Goal: Information Seeking & Learning: Learn about a topic

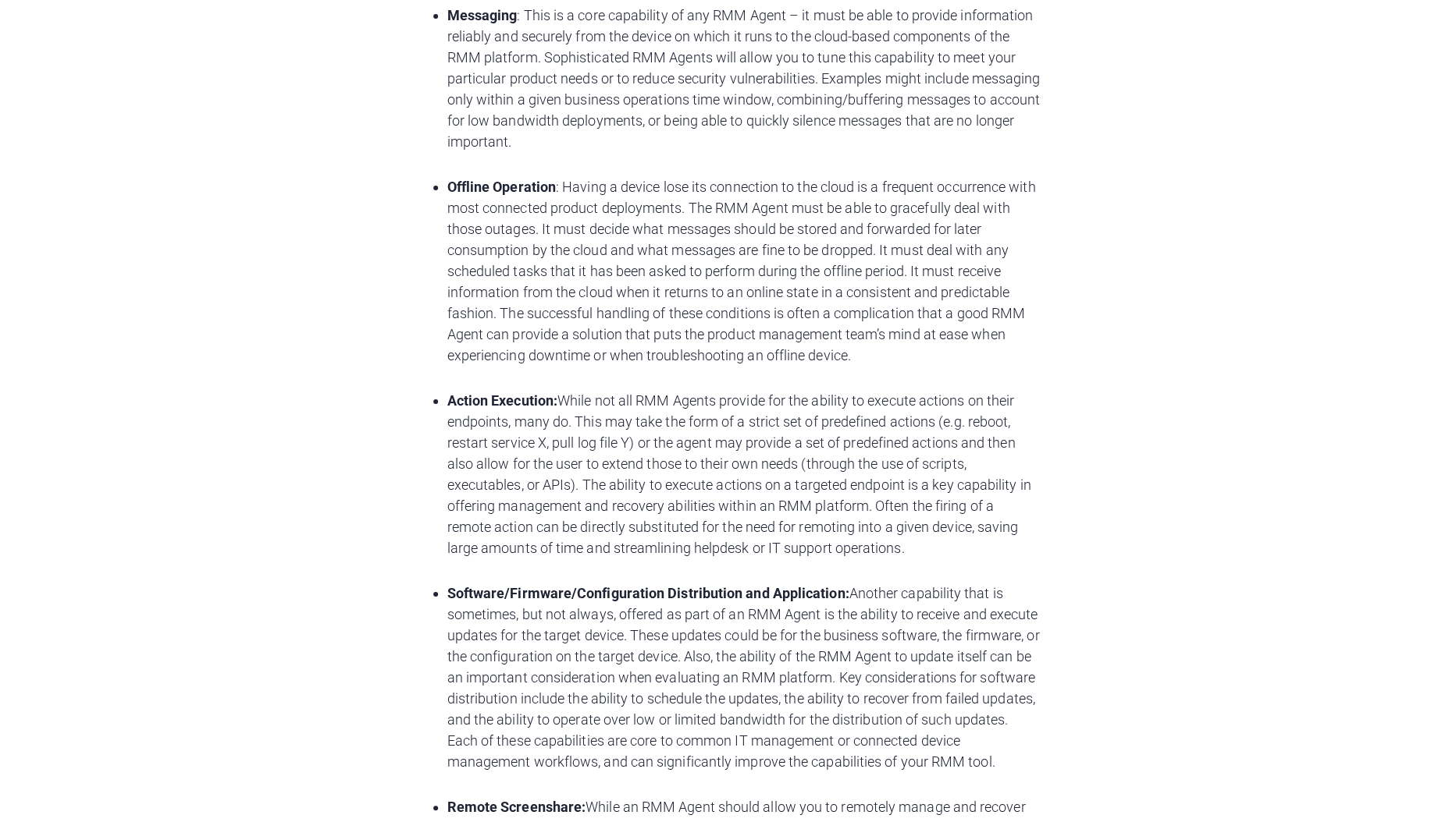
scroll to position [2656, 0]
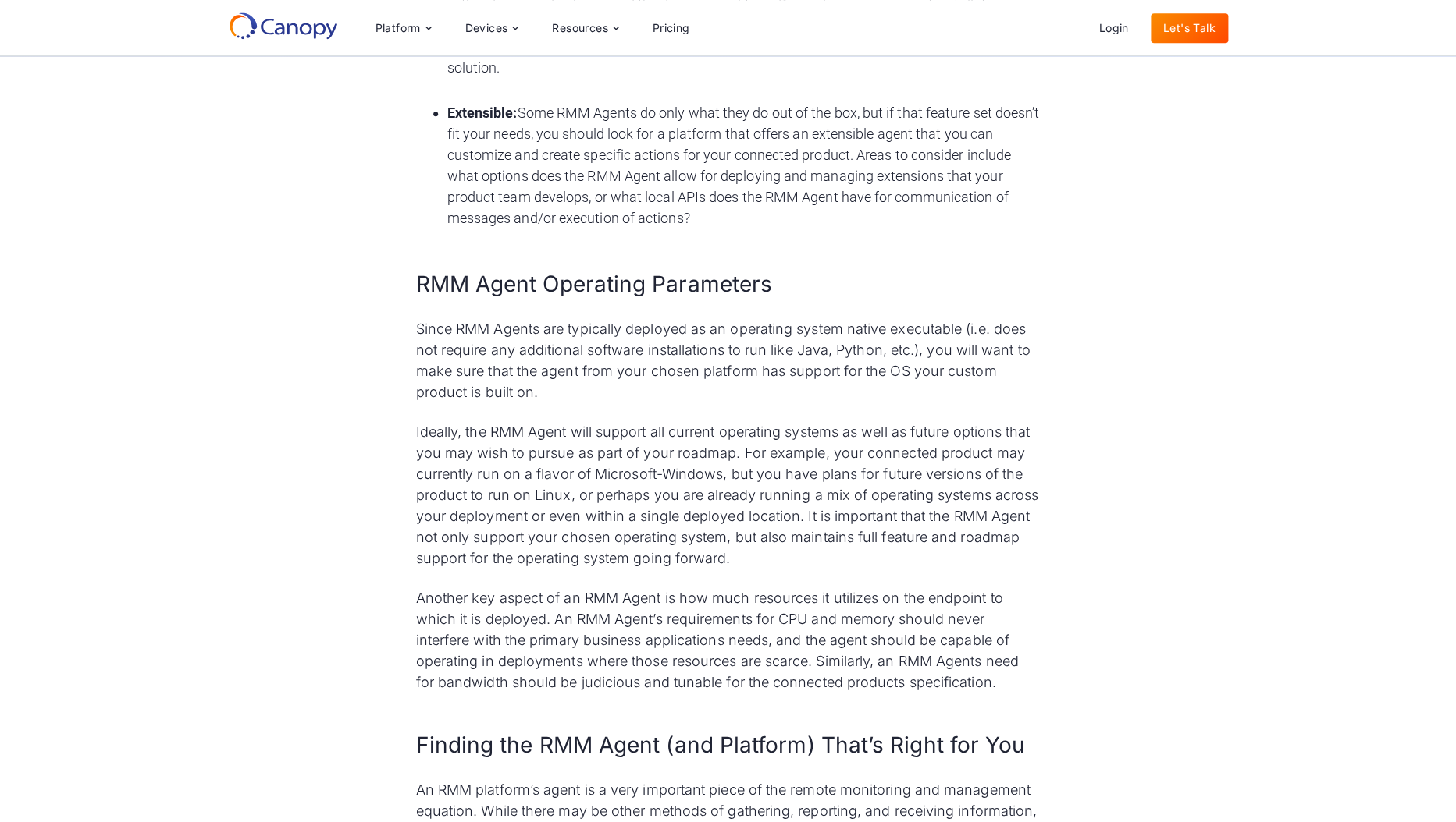
scroll to position [3480, 0]
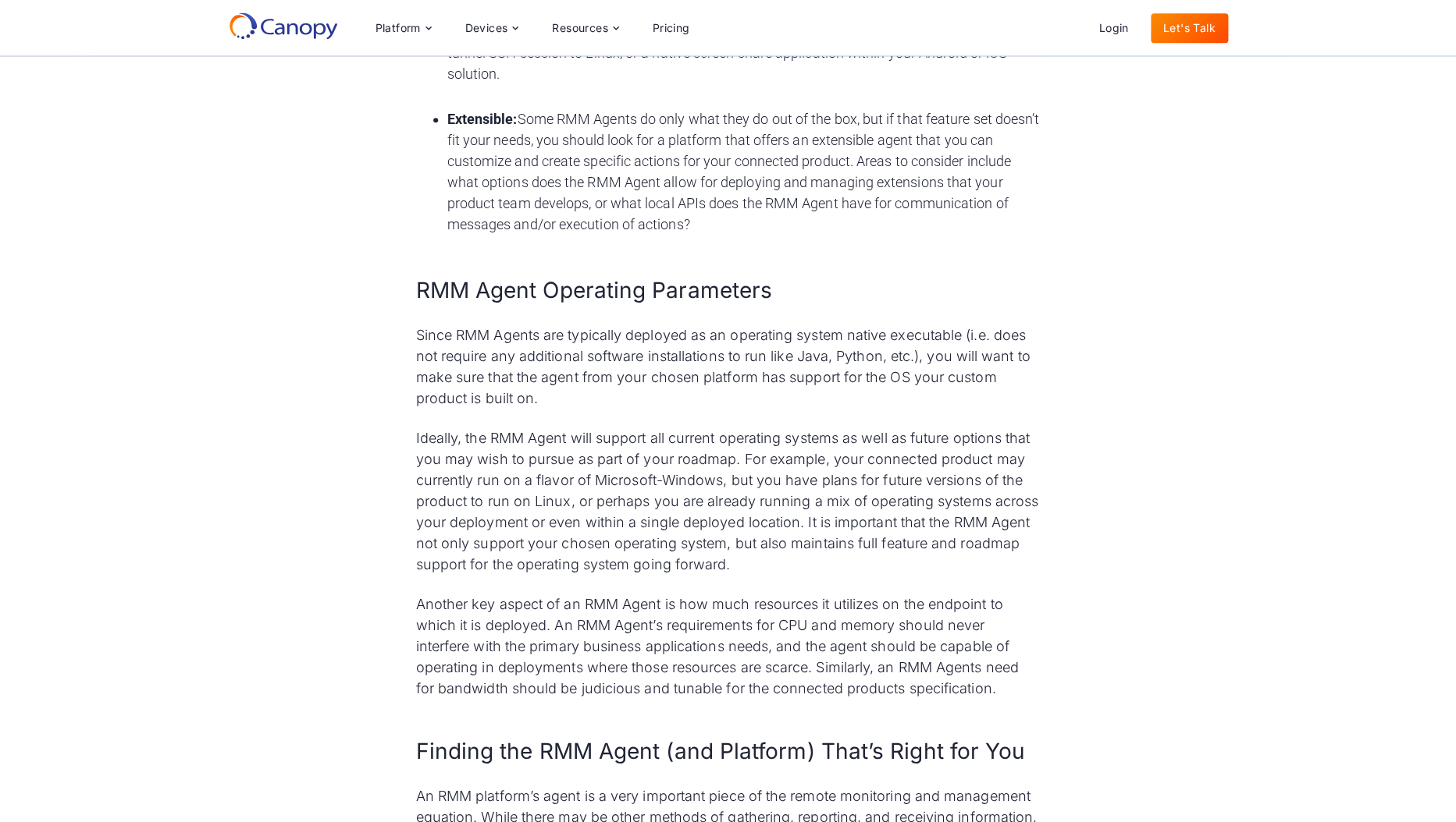
click at [249, 34] on icon at bounding box center [282, 26] width 109 height 28
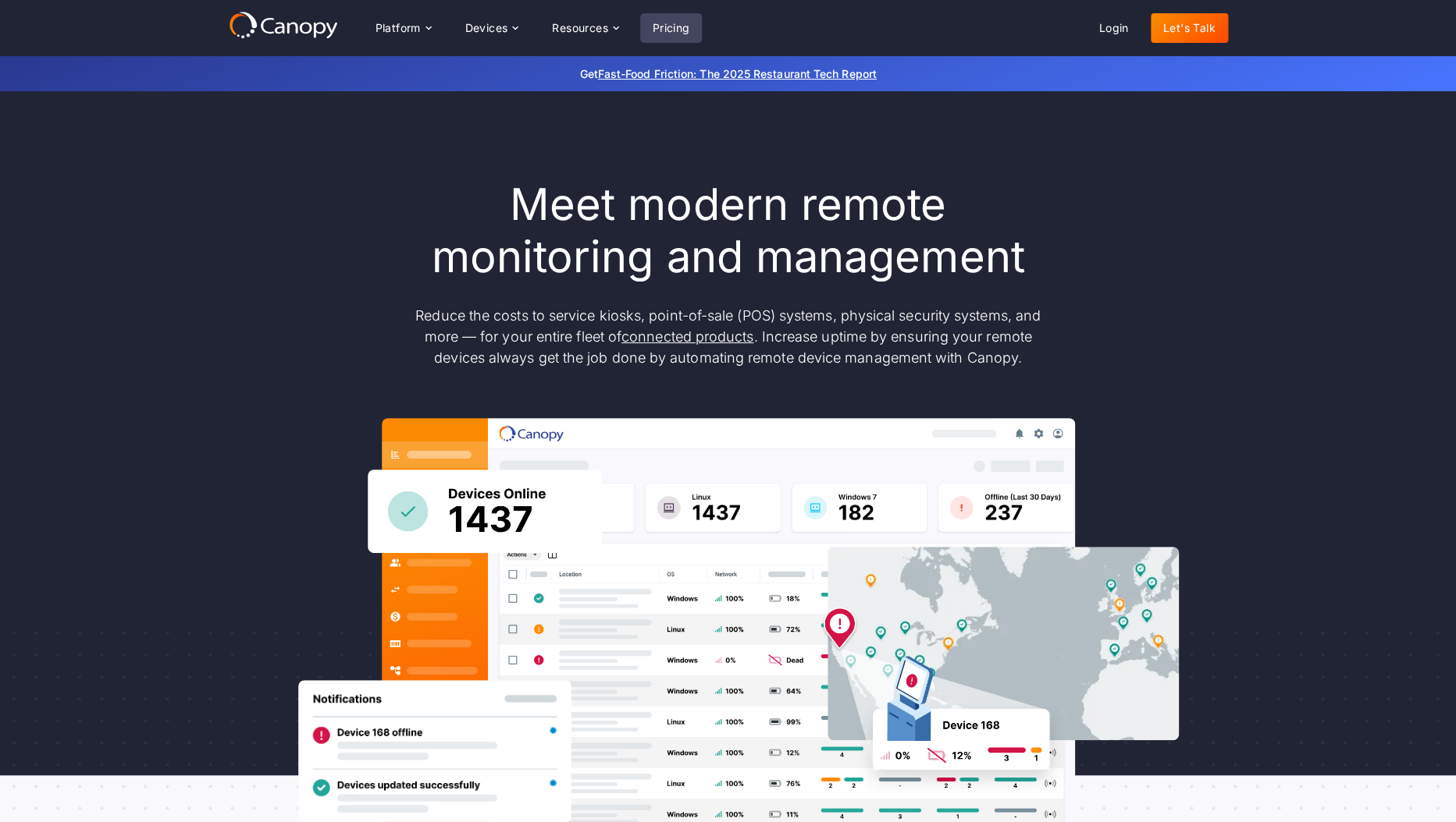
click at [669, 31] on link "Pricing" at bounding box center [671, 27] width 62 height 30
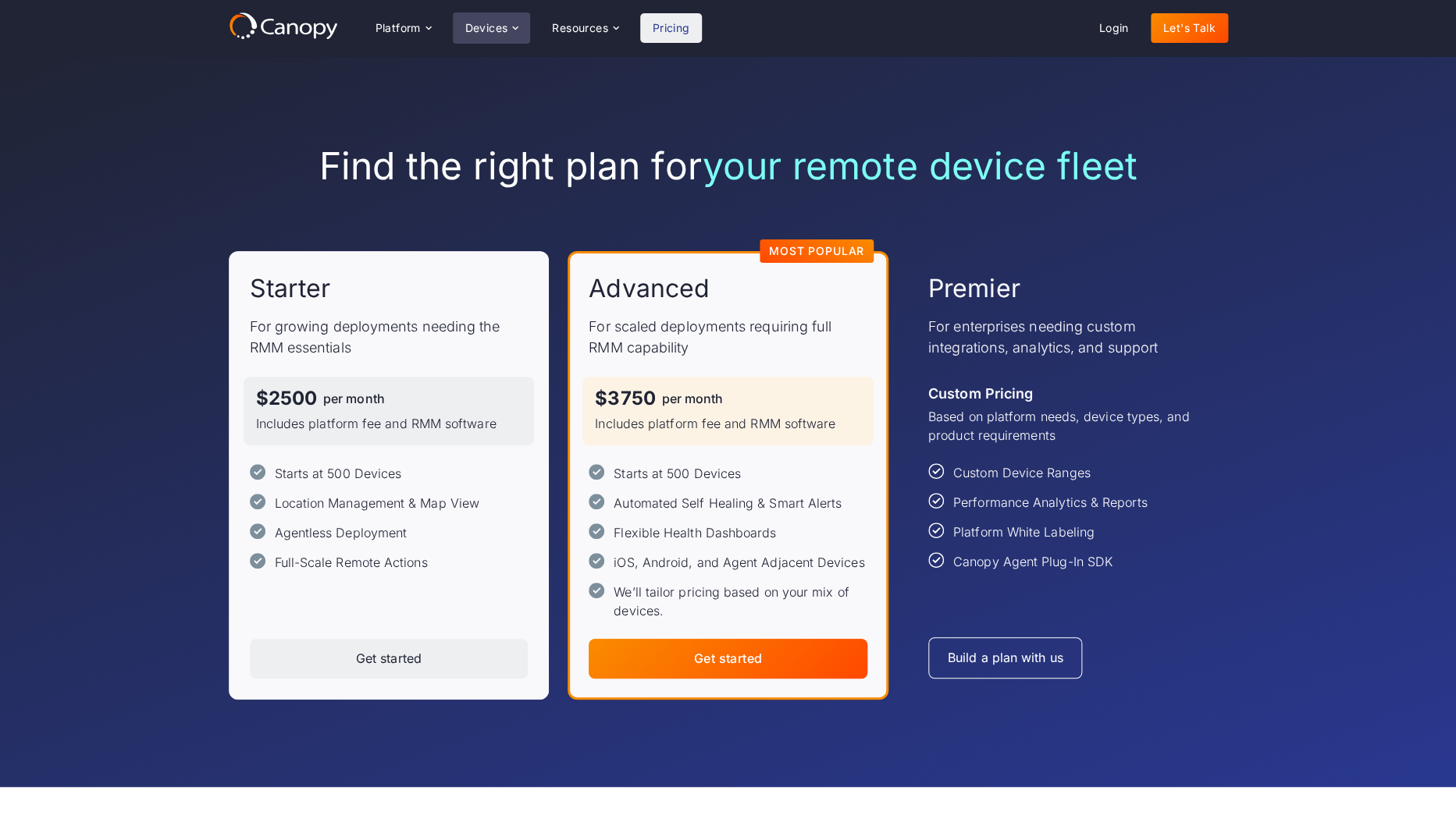
click at [472, 28] on div "Devices" at bounding box center [486, 28] width 43 height 11
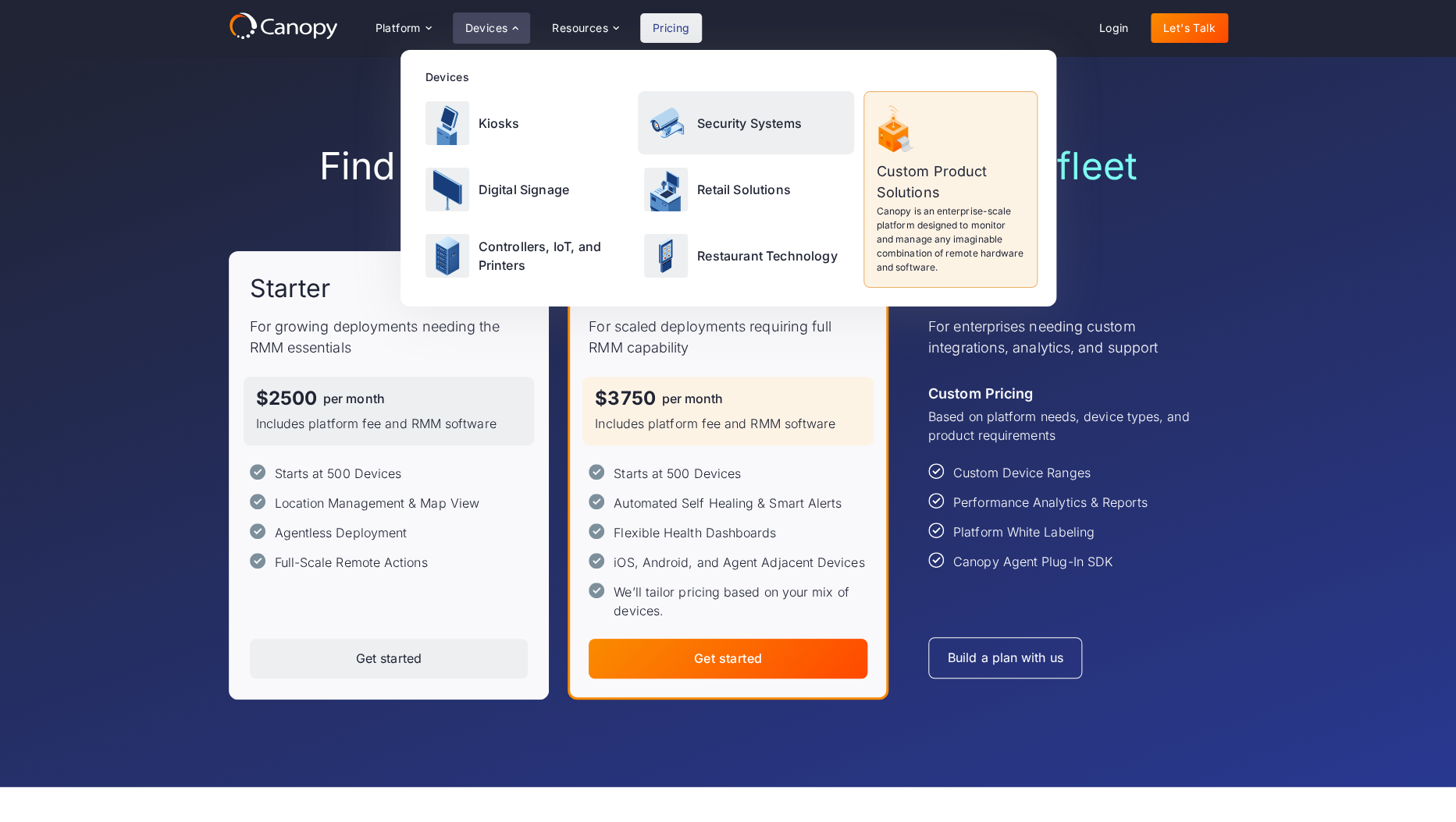
click at [653, 120] on img at bounding box center [666, 123] width 44 height 44
